Goal: Contribute content

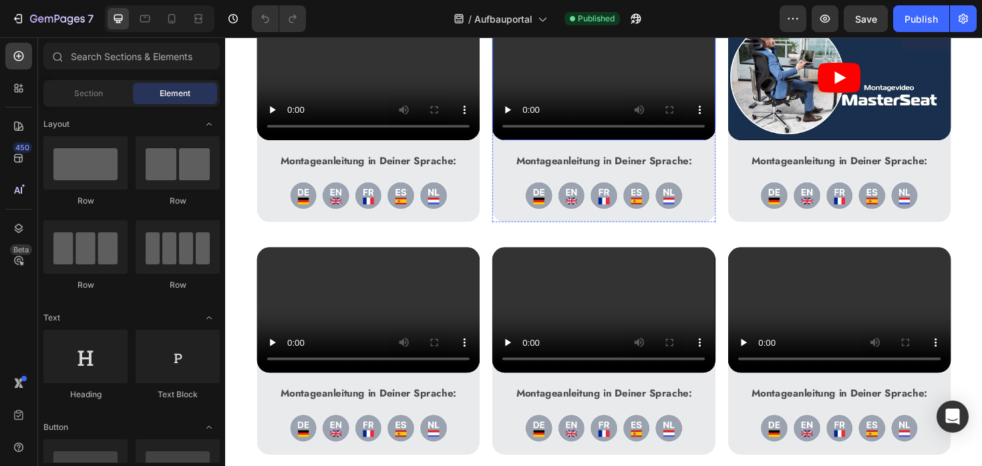
scroll to position [617, 0]
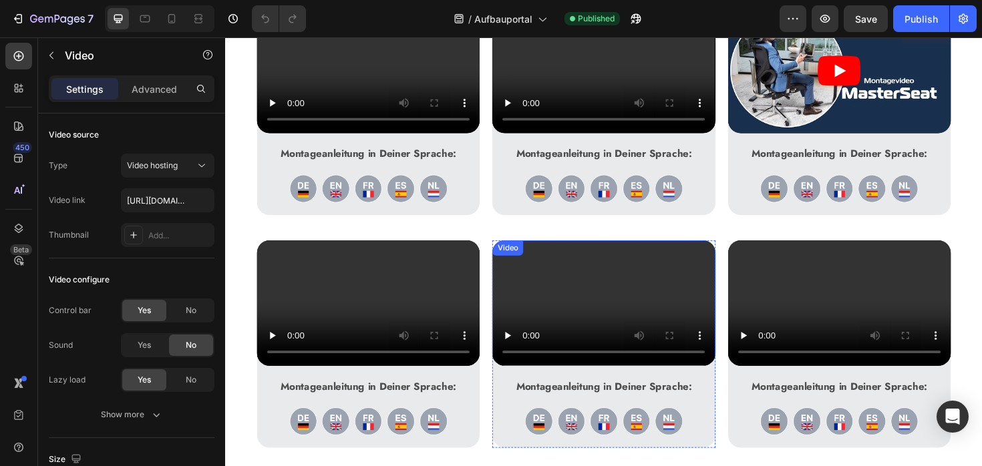
click at [739, 255] on video at bounding box center [626, 318] width 236 height 133
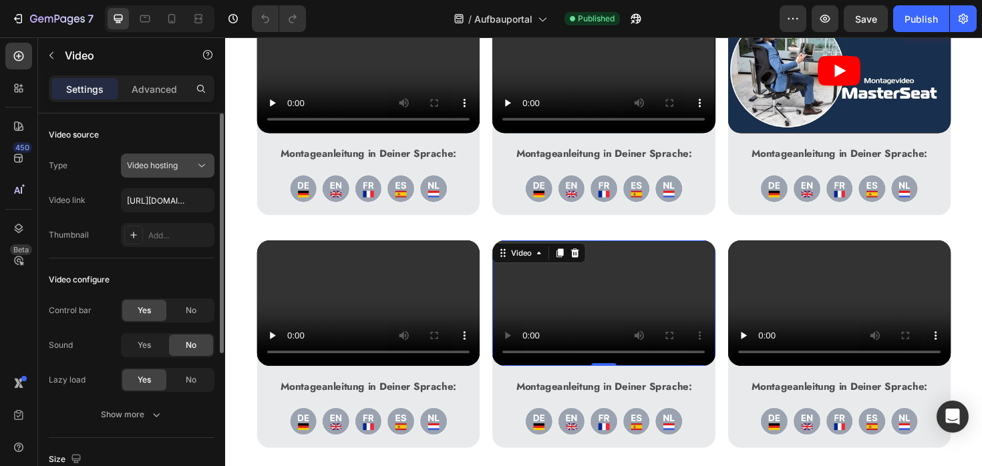
click at [156, 172] on div "Video hosting" at bounding box center [167, 165] width 81 height 13
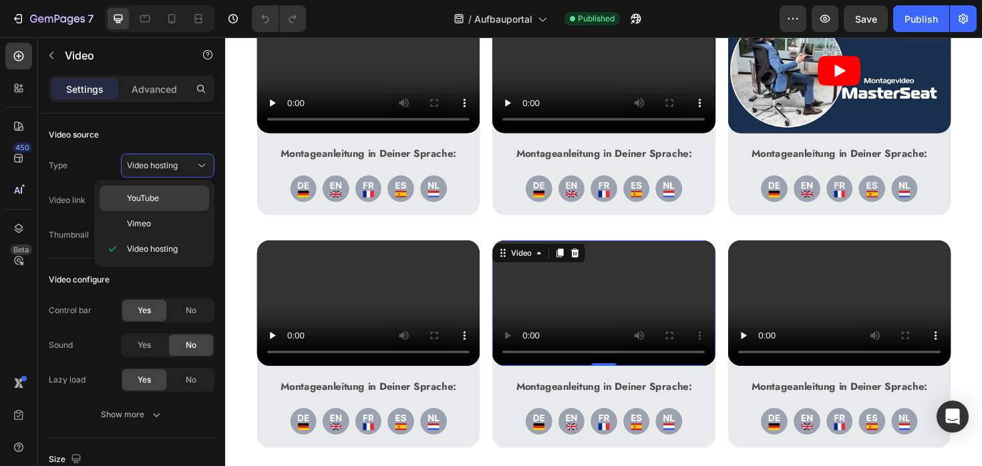
click at [150, 204] on div "YouTube" at bounding box center [155, 198] width 110 height 25
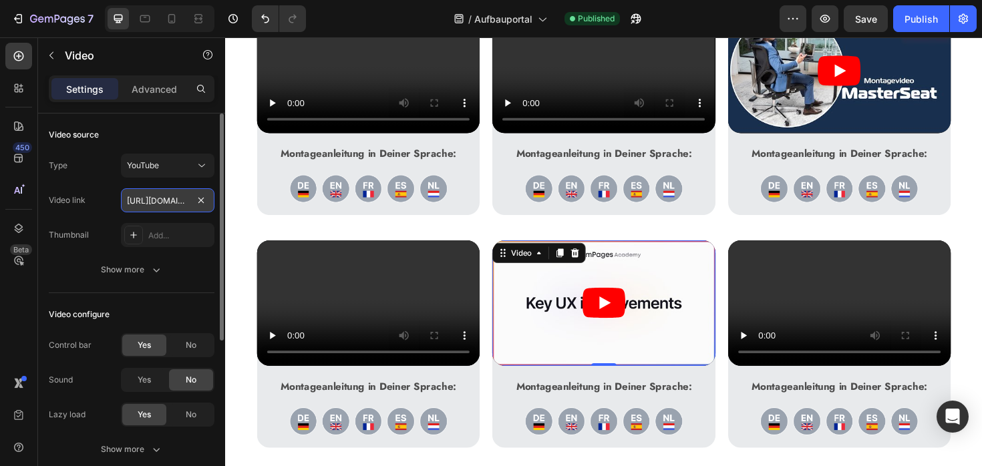
click at [158, 202] on input "[URL][DOMAIN_NAME]" at bounding box center [168, 200] width 94 height 24
paste input "A-bdFwxFsEc"
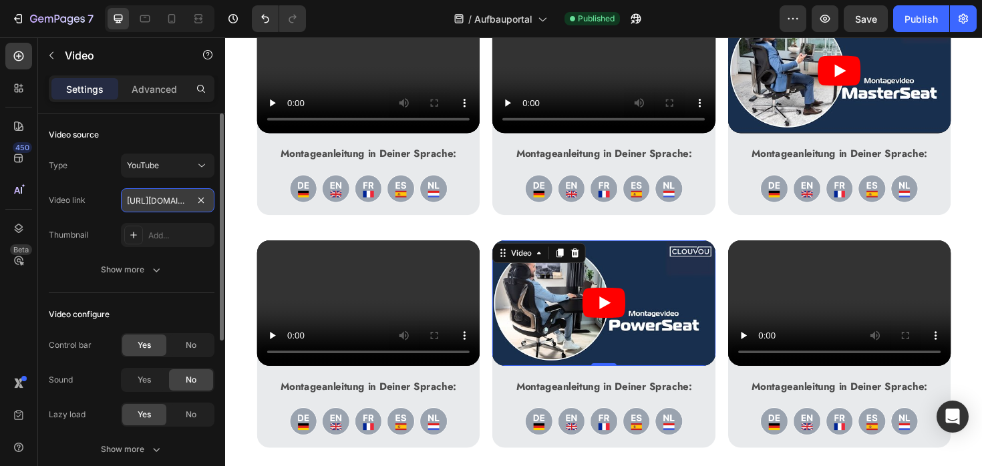
scroll to position [0, 130]
type input "[URL][DOMAIN_NAME]"
click at [100, 208] on div "Video link [URL][DOMAIN_NAME]" at bounding box center [132, 200] width 166 height 24
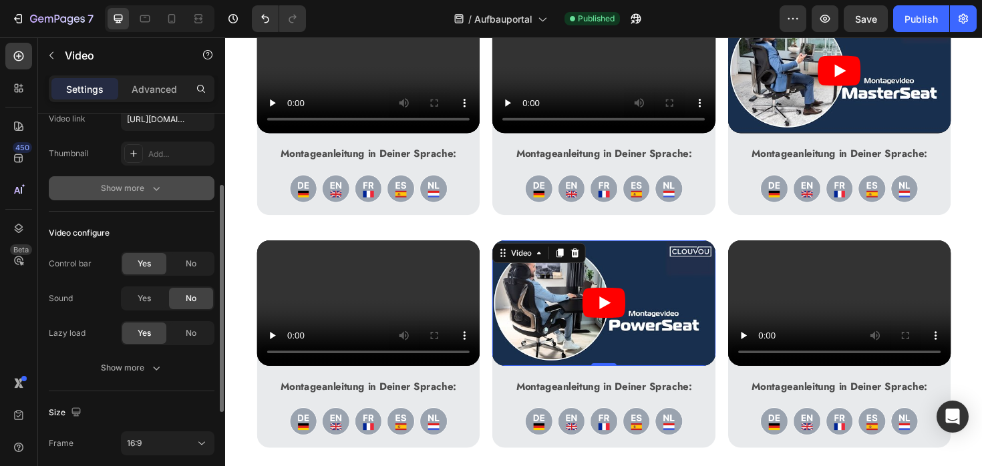
scroll to position [97, 0]
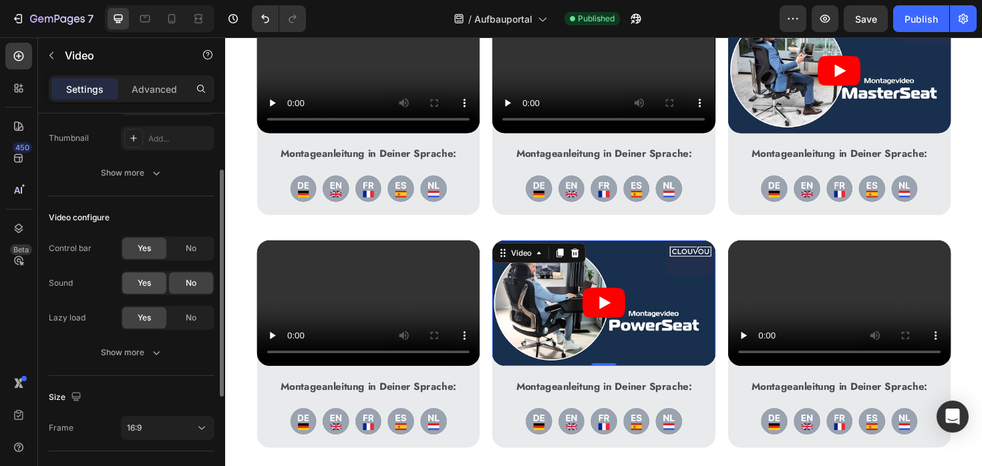
click at [154, 283] on div "Yes" at bounding box center [144, 283] width 44 height 21
click at [916, 12] on div "Publish" at bounding box center [920, 19] width 33 height 14
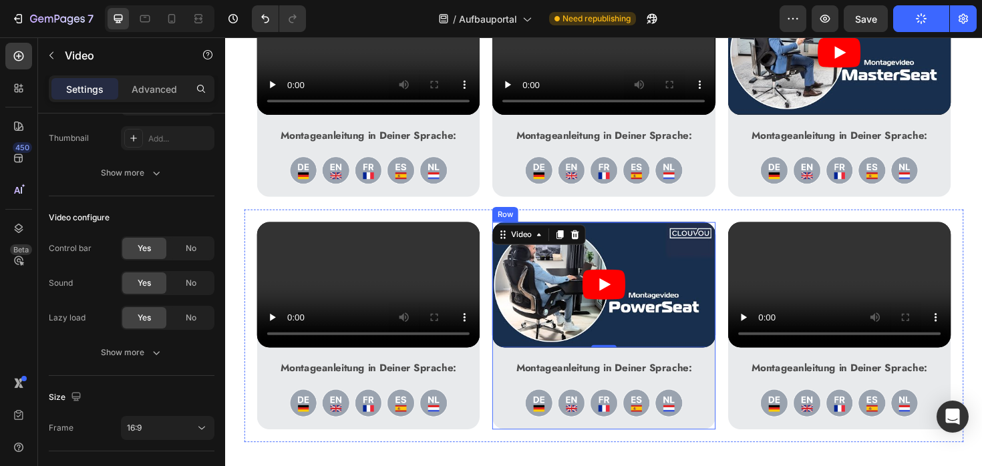
scroll to position [569, 0]
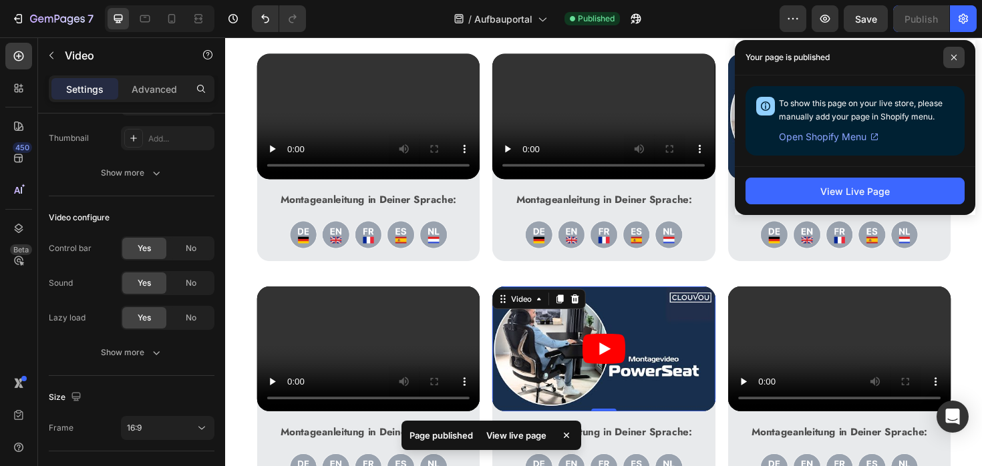
click at [947, 53] on span at bounding box center [953, 57] width 21 height 21
